Goal: Transaction & Acquisition: Complete application form

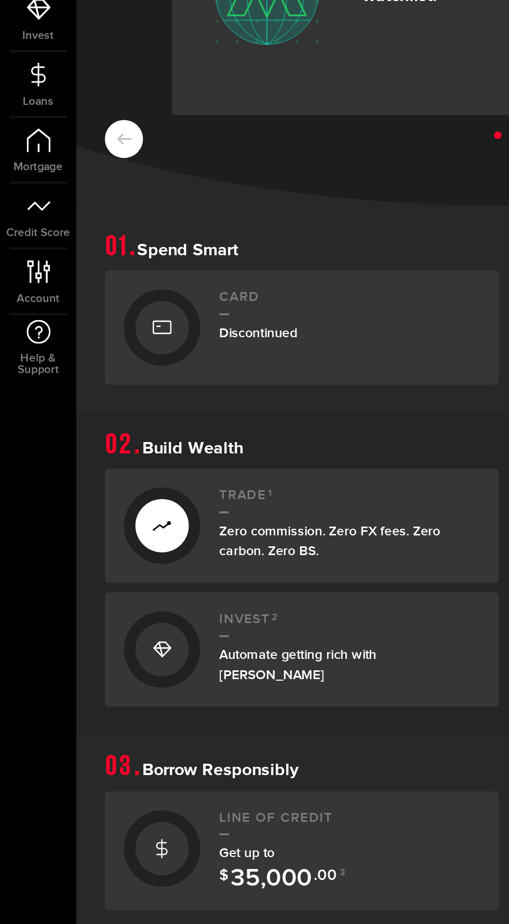
scroll to position [1, 0]
click at [156, 575] on div "Line of credit Get up to $ 35,000 .00 3" at bounding box center [190, 583] width 142 height 45
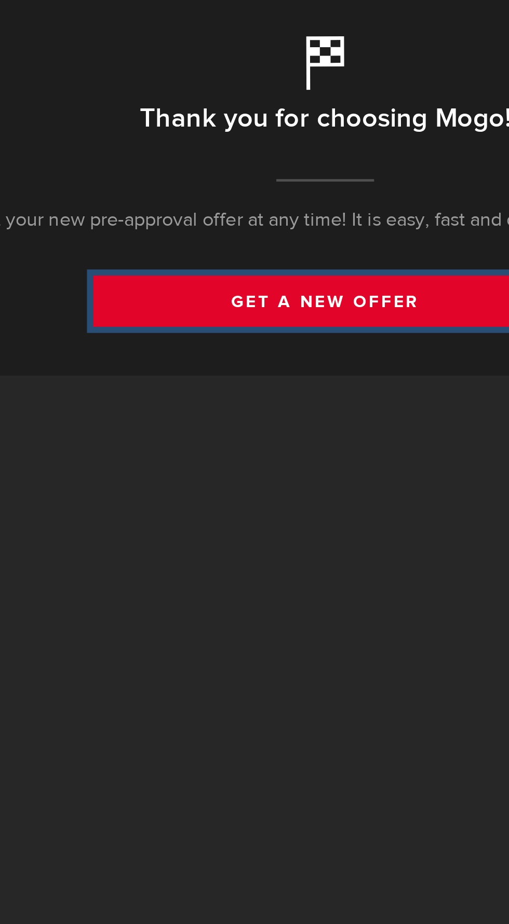
click at [283, 203] on link "get a new offer" at bounding box center [274, 202] width 197 height 22
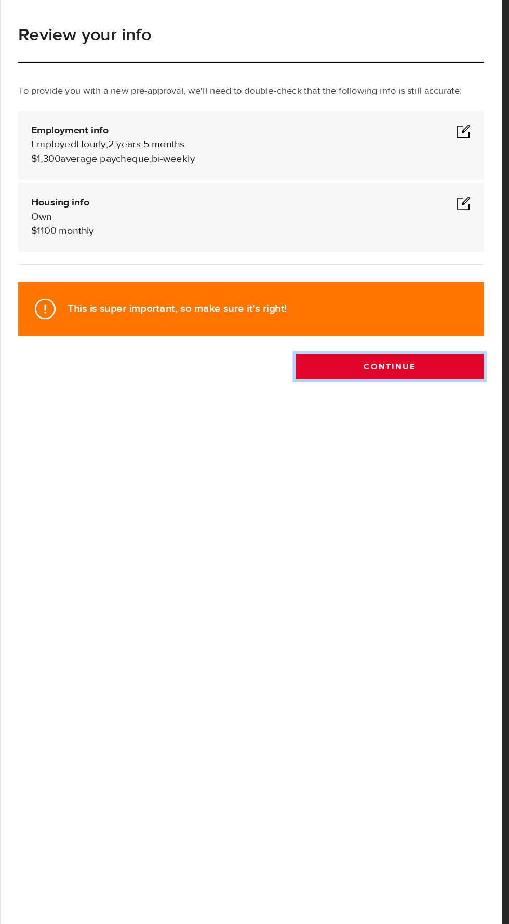
click at [424, 371] on button "Continue" at bounding box center [395, 360] width 163 height 22
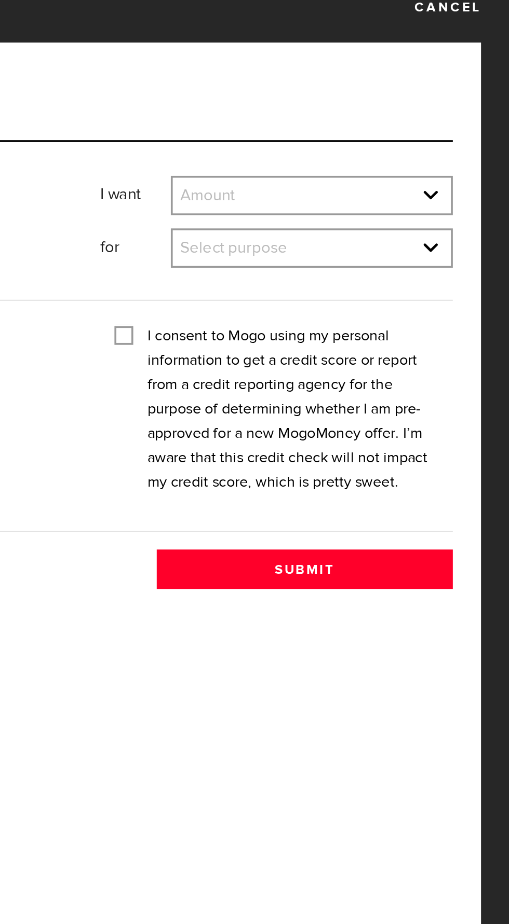
click at [468, 124] on select "Amount $500 $1000 $2000 $3000 $4000 $5000 $6000 $7000 $8000 $9000 $10000 $11000…" at bounding box center [400, 126] width 154 height 22
click at [323, 115] on select "Amount $500 $1000 $2000 $3000 $4000 $5000 $6000 $7000 $8000 $9000 $10000 $11000…" at bounding box center [400, 126] width 154 height 22
select select "2000"
click at [471, 155] on select "Select purpose Credit Card Refinancing/Pay Off Credit Cards Debt Consolidation …" at bounding box center [400, 155] width 154 height 22
click at [323, 144] on select "Select purpose Credit Card Refinancing/Pay Off Credit Cards Debt Consolidation …" at bounding box center [400, 155] width 154 height 22
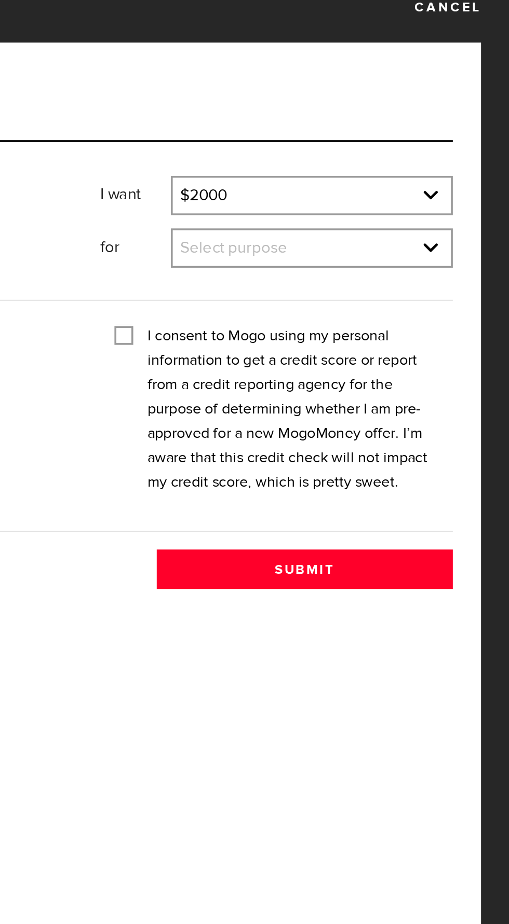
select select "Emergency Loan"
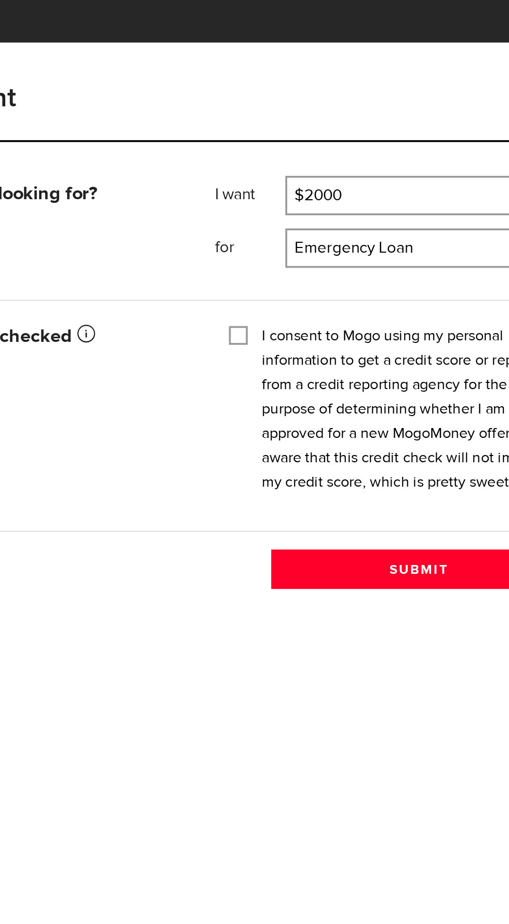
click at [383, 259] on label "I consent to Mogo using my personal information to get a credit score or report…" at bounding box center [389, 243] width 161 height 94
click at [301, 207] on input "I consent to Mogo using my personal information to get a credit score or report…" at bounding box center [296, 201] width 10 height 10
checkbox input "true"
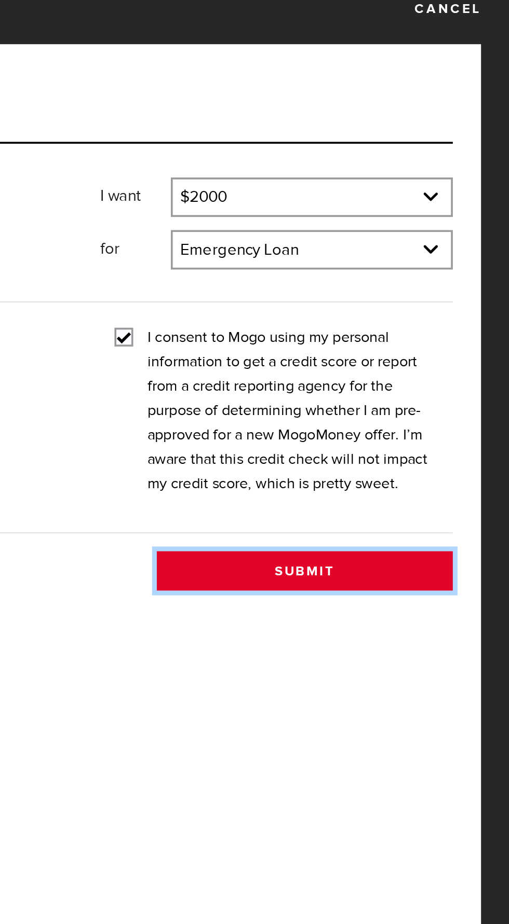
click at [396, 333] on button "Submit" at bounding box center [395, 332] width 163 height 22
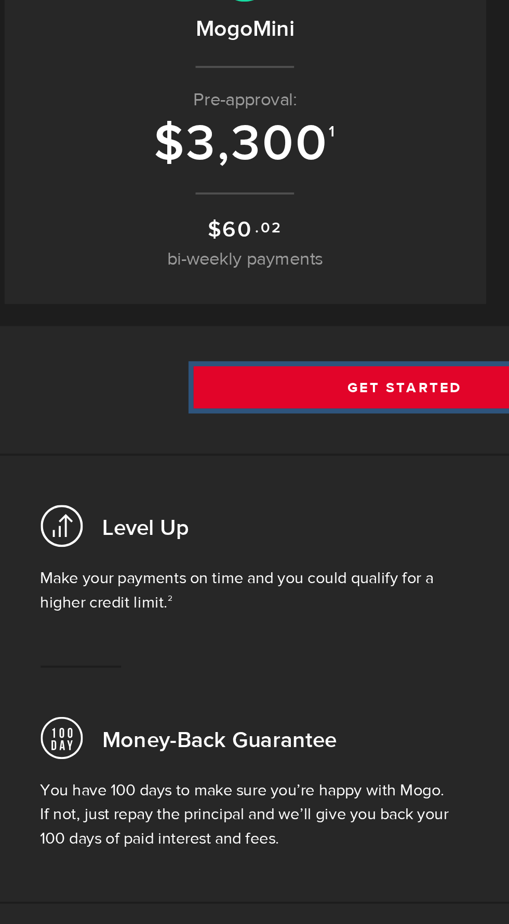
click at [263, 370] on link "Get Started" at bounding box center [275, 369] width 218 height 22
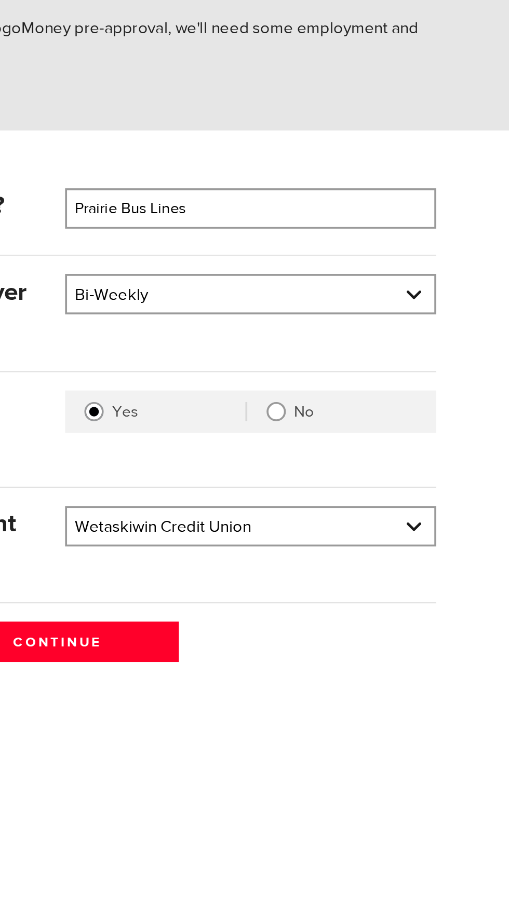
click at [456, 407] on select "Bank BMO / Bank of Montreal CIBC / Canadian Imperial Bank of Commerce CWB / Can…" at bounding box center [358, 407] width 198 height 22
click at [259, 396] on select "Bank BMO / Bank of Montreal CIBC / Canadian Imperial Bank of Commerce CWB / Can…" at bounding box center [358, 407] width 198 height 22
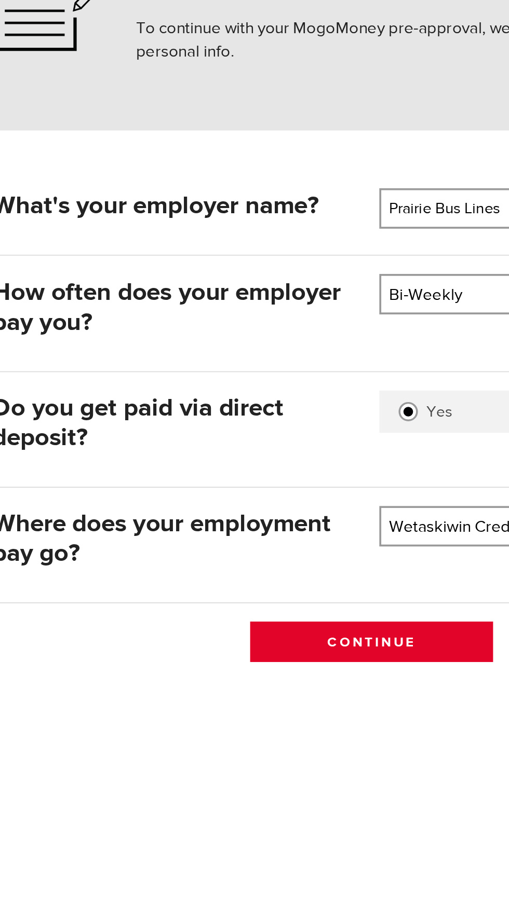
click at [259, 459] on input "Continue" at bounding box center [254, 469] width 131 height 22
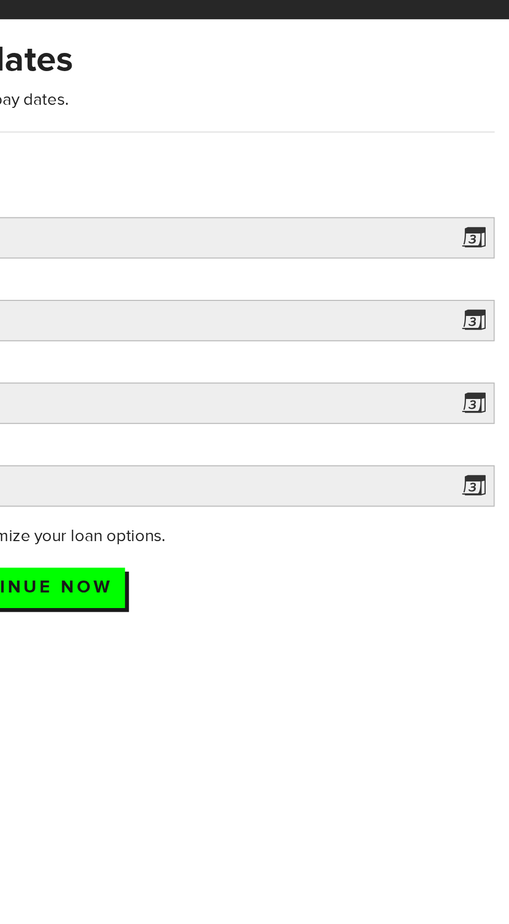
click at [487, 191] on span at bounding box center [488, 197] width 16 height 17
click at [492, 191] on span at bounding box center [488, 197] width 16 height 17
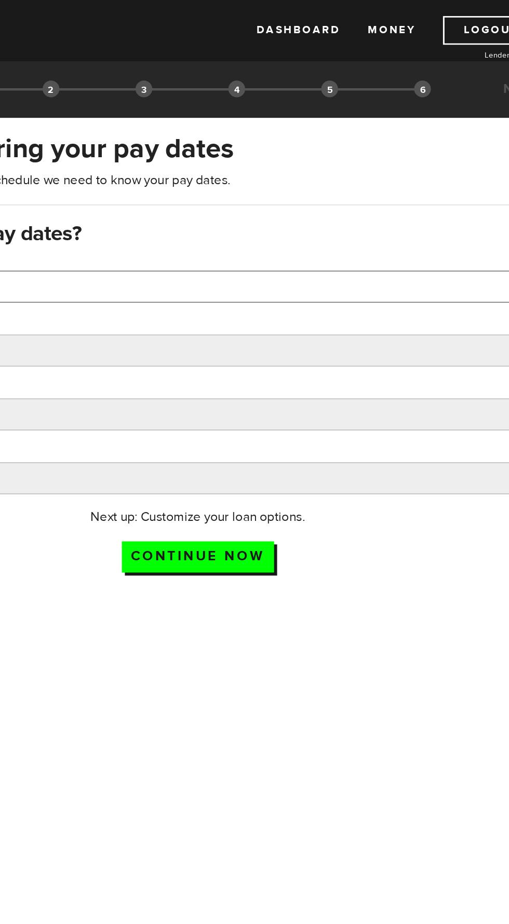
click at [309, 195] on input "Last payday" at bounding box center [254, 196] width 493 height 22
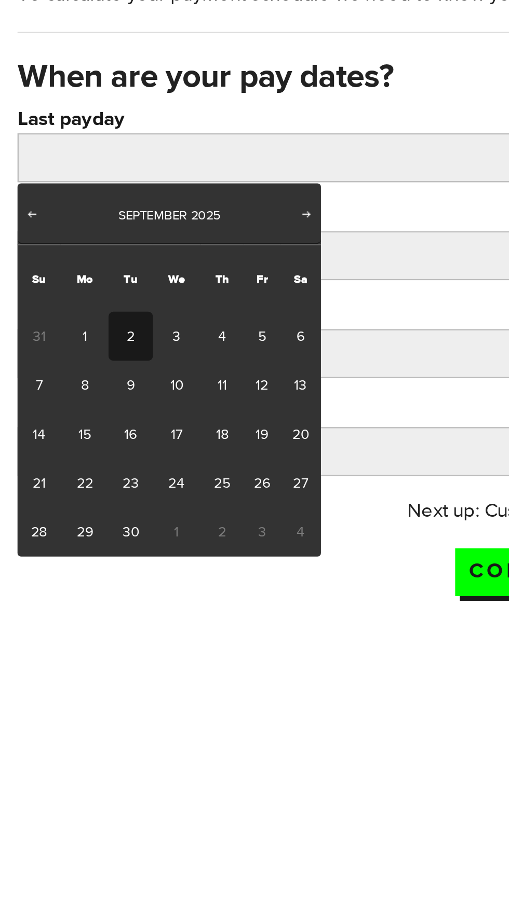
click at [16, 218] on span "Prev" at bounding box center [14, 220] width 8 height 8
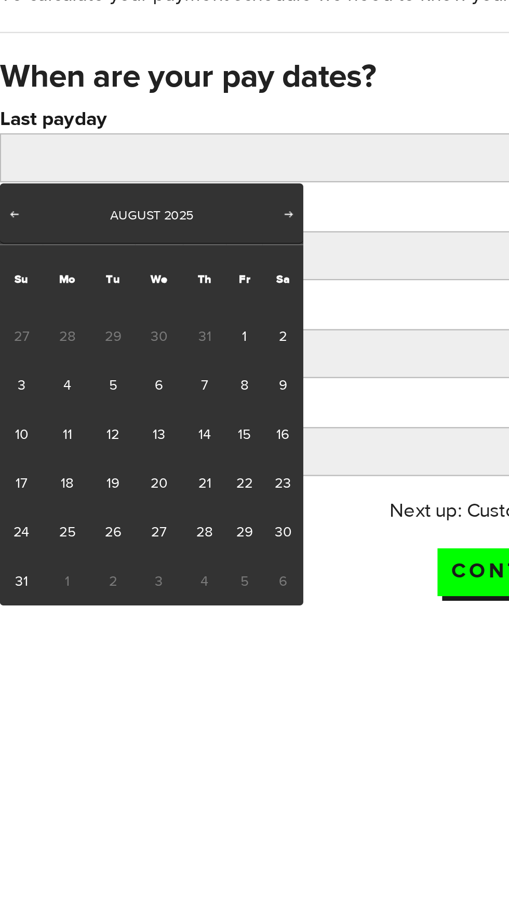
click at [118, 363] on link "29" at bounding box center [116, 362] width 16 height 22
type input "2025/08/29"
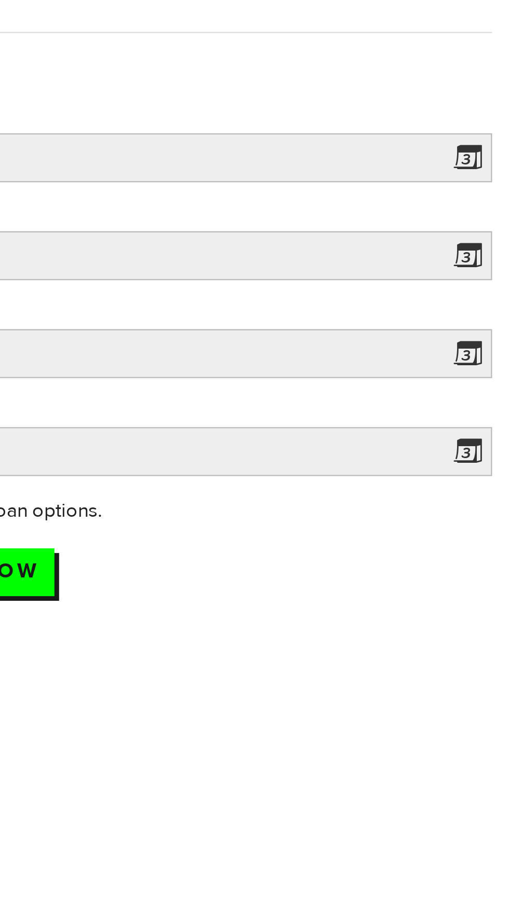
click at [495, 239] on span at bounding box center [488, 240] width 16 height 17
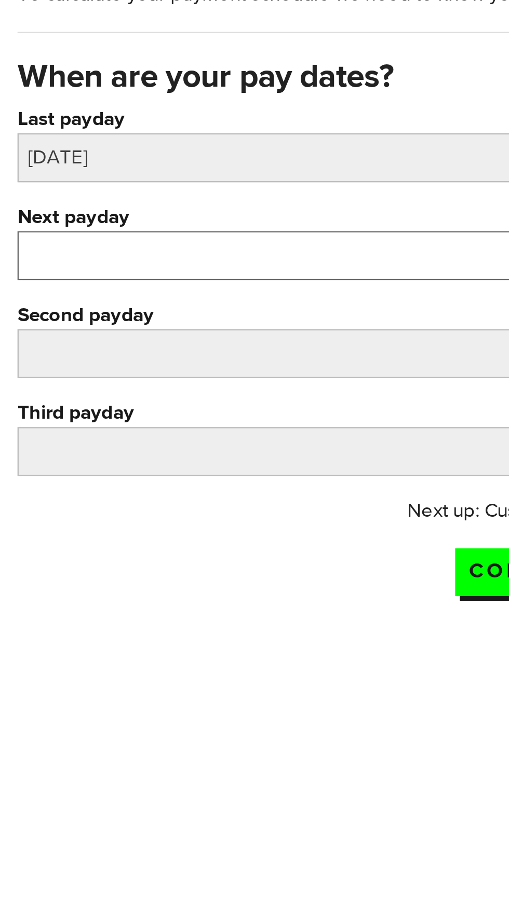
click at [101, 240] on input "Next payday" at bounding box center [254, 239] width 493 height 22
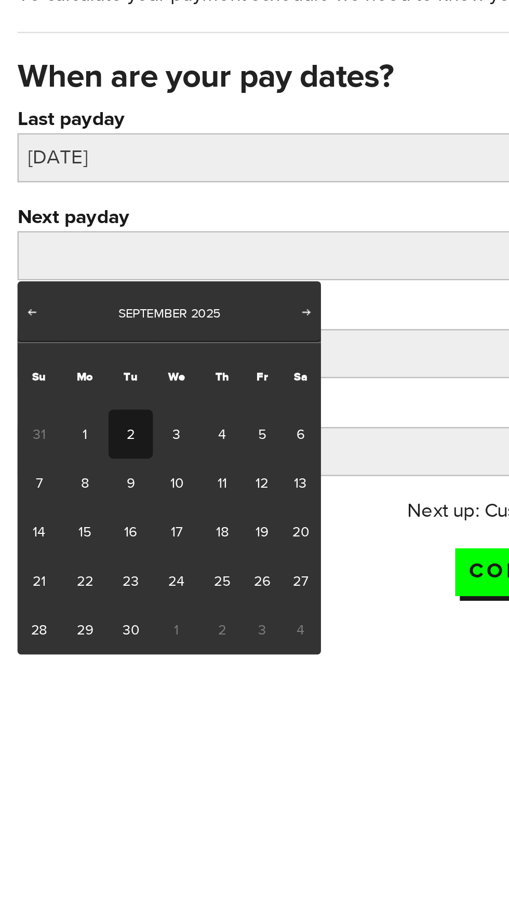
click at [114, 339] on link "12" at bounding box center [116, 341] width 16 height 22
type input "2025/09/12"
type input "2025/9/26"
type input "2025/10/10"
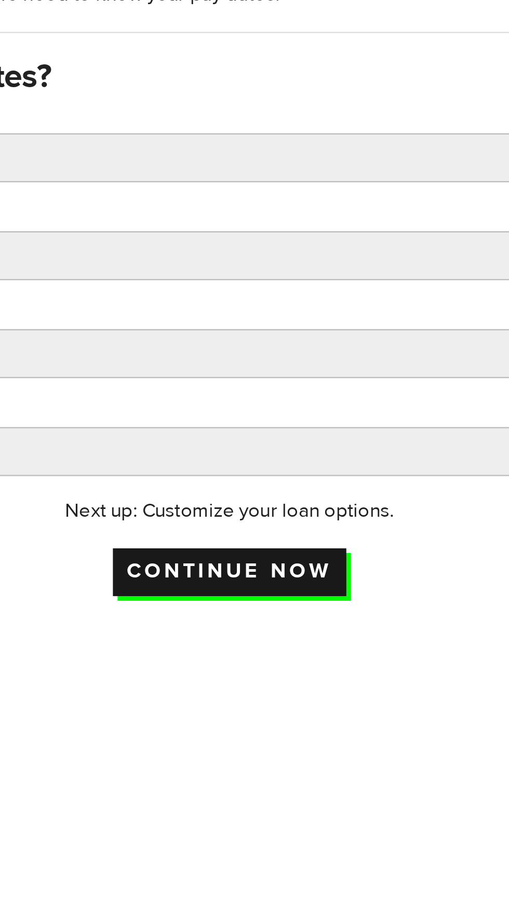
click at [289, 381] on input "Continue now" at bounding box center [254, 379] width 104 height 21
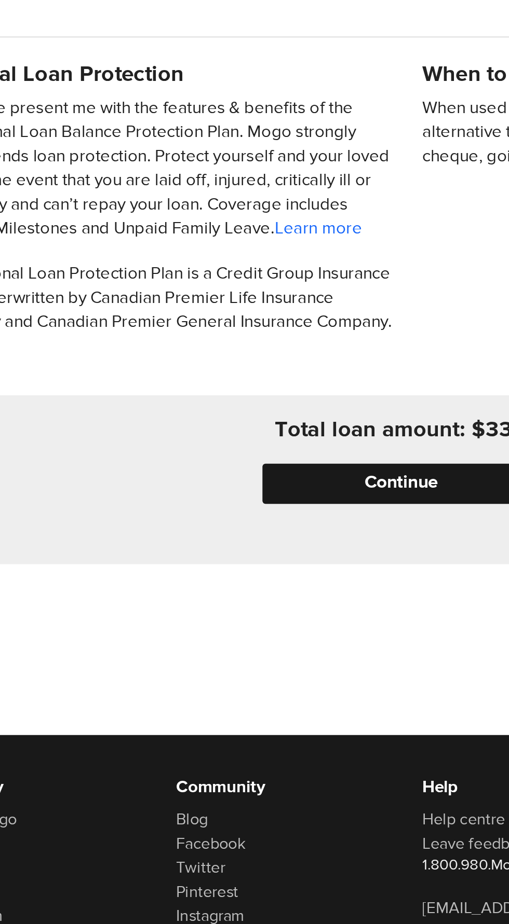
click at [269, 627] on input "Continue" at bounding box center [257, 617] width 154 height 21
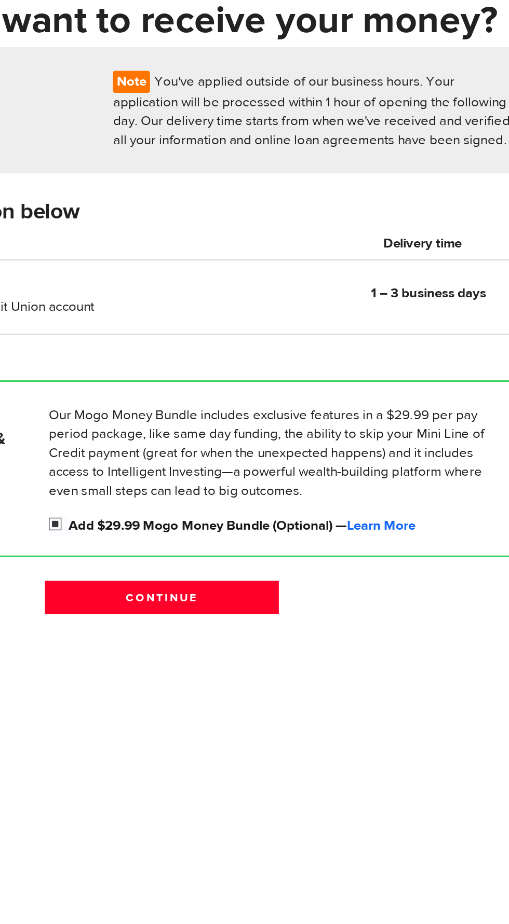
click at [184, 438] on input "Add $29.99 Mogo Money Bundle (Optional) — Learn More" at bounding box center [186, 441] width 13 height 13
checkbox input "false"
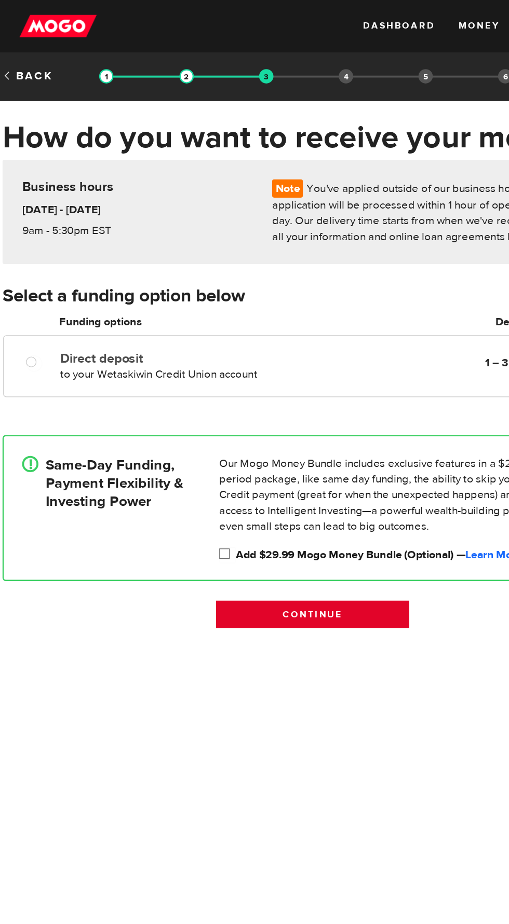
click at [269, 492] on input "Continue" at bounding box center [254, 489] width 154 height 22
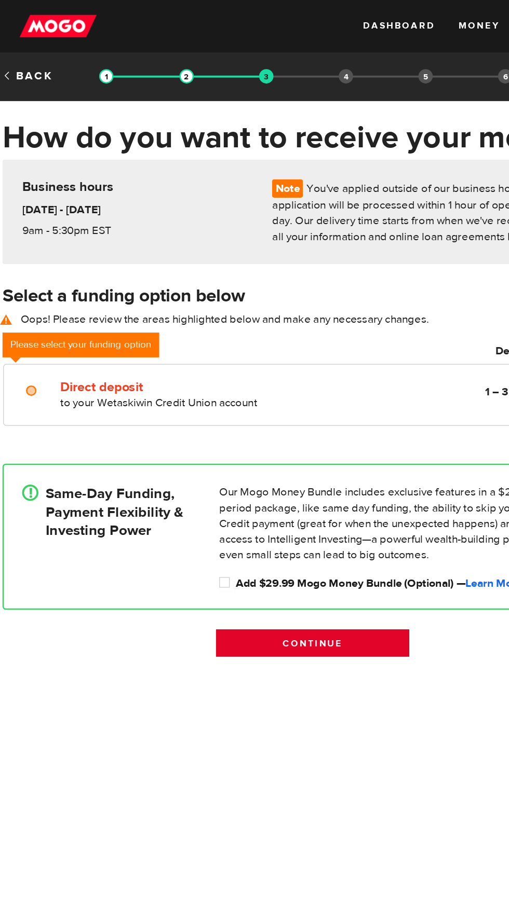
click at [265, 510] on input "Continue" at bounding box center [254, 512] width 154 height 22
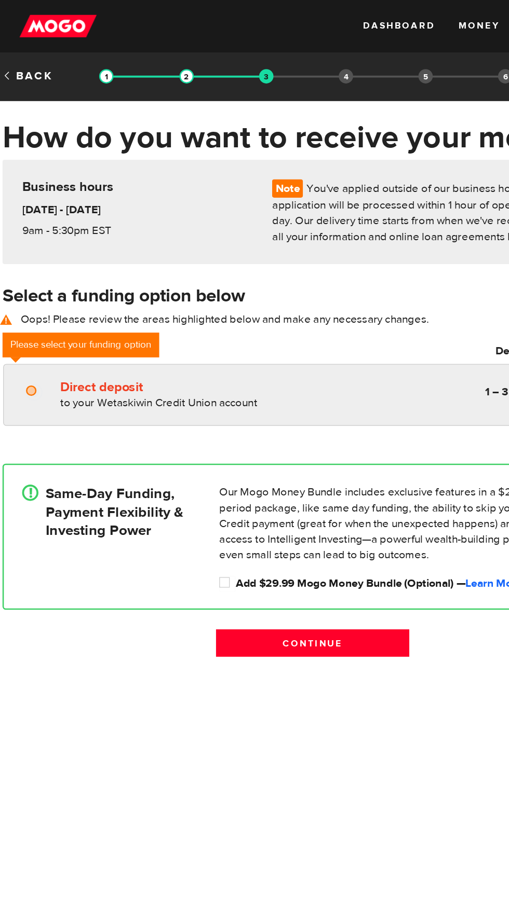
click at [95, 308] on label "Direct deposit" at bounding box center [143, 308] width 179 height 12
click at [39, 308] on input "Direct deposit" at bounding box center [32, 312] width 13 height 13
radio input "true"
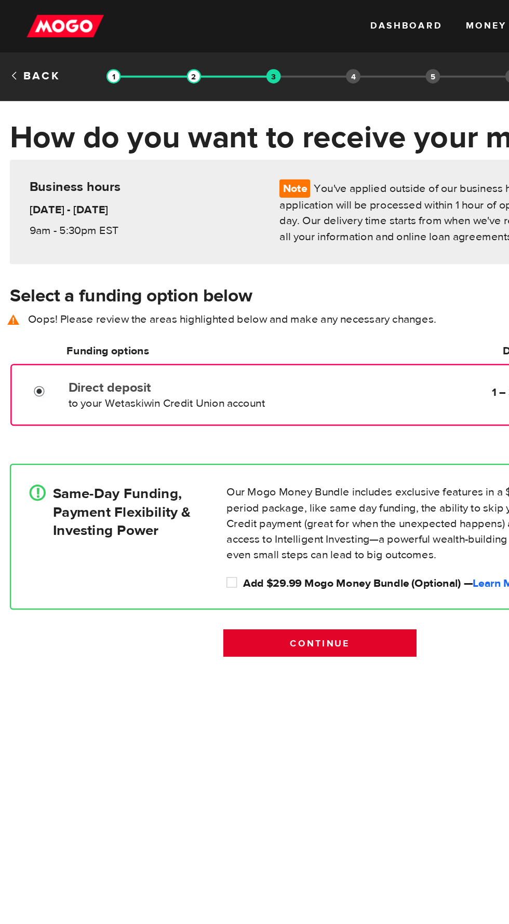
click at [269, 512] on input "Continue" at bounding box center [254, 512] width 154 height 22
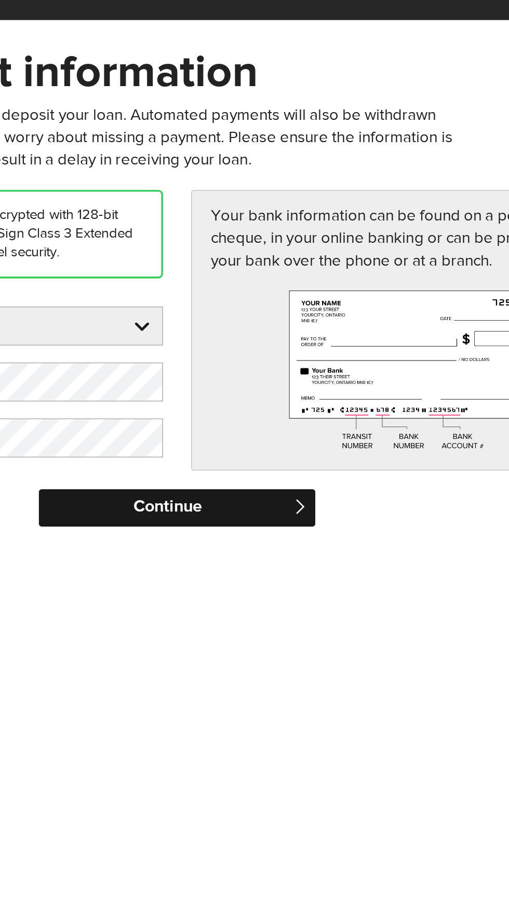
click at [280, 352] on input "Continue" at bounding box center [254, 351] width 154 height 21
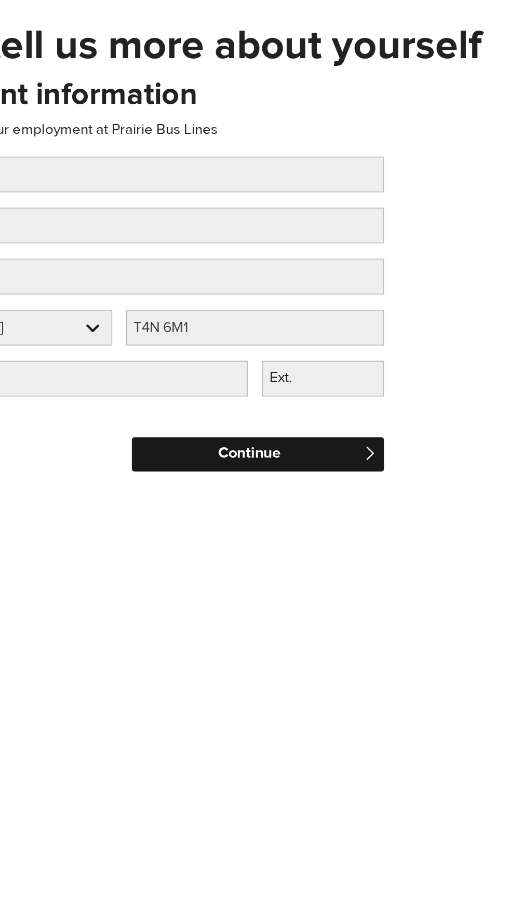
click at [286, 350] on input "Continue" at bounding box center [254, 359] width 154 height 21
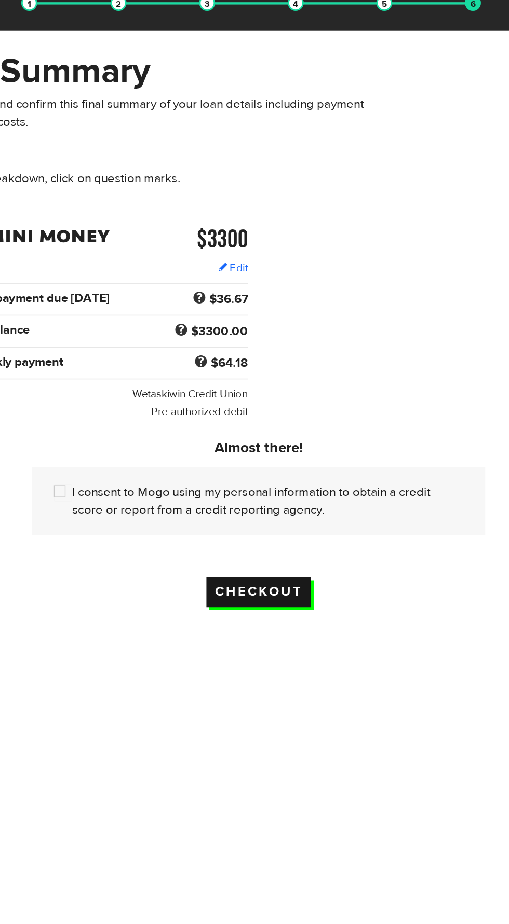
click at [263, 482] on input "Checkout" at bounding box center [254, 482] width 75 height 21
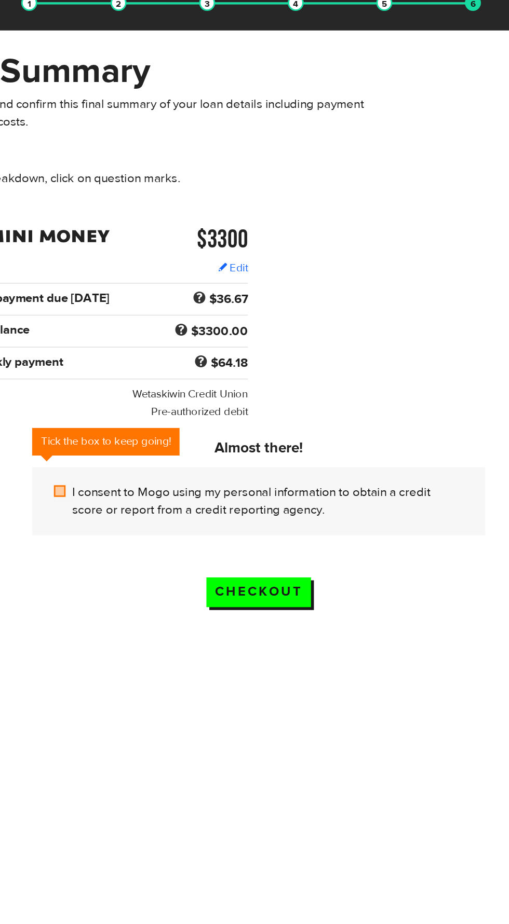
click at [112, 411] on input "I consent to Mogo using my personal information to obtain a credit score or rep…" at bounding box center [114, 411] width 13 height 13
checkbox input "true"
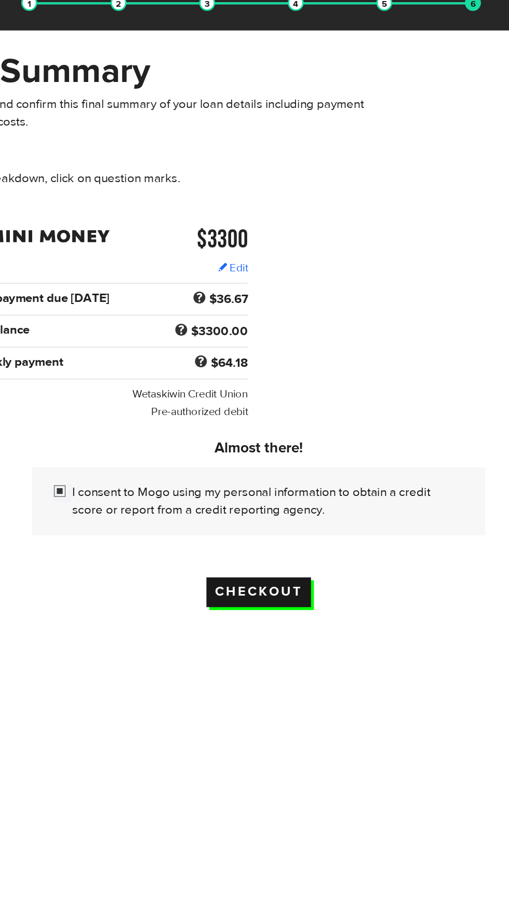
click at [272, 480] on input "Checkout" at bounding box center [254, 482] width 75 height 21
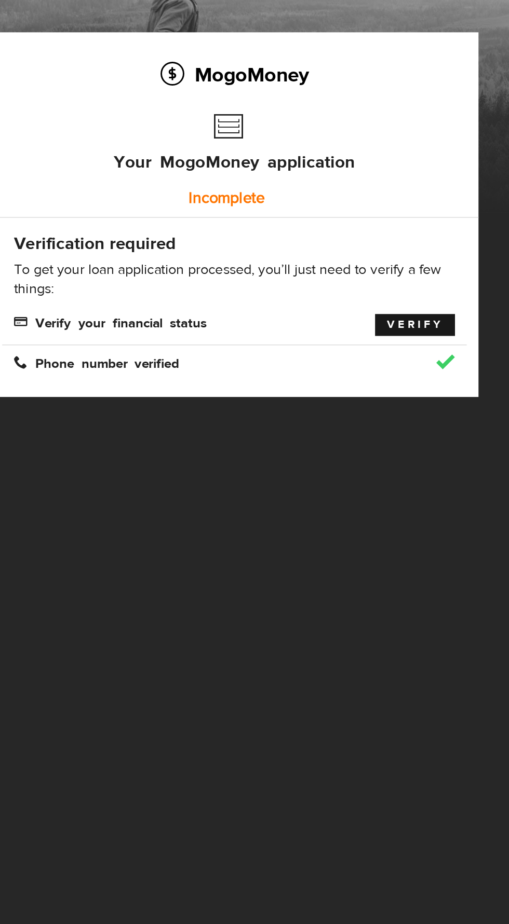
click at [294, 310] on link "Verify" at bounding box center [289, 307] width 53 height 15
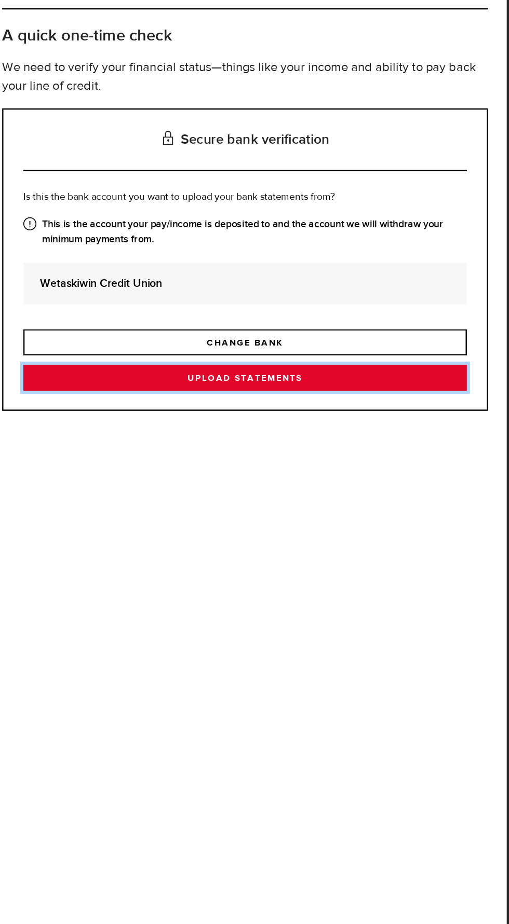
click at [307, 391] on link "Upload statements" at bounding box center [274, 380] width 369 height 22
